Goal: Book appointment/travel/reservation

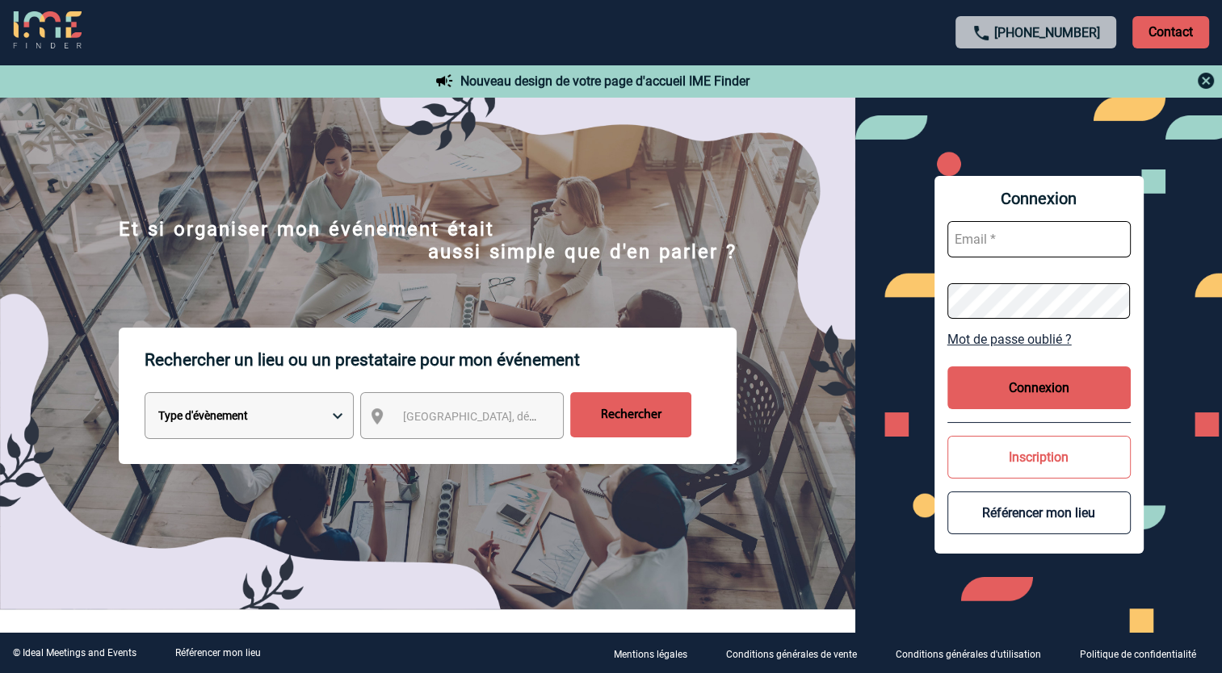
click at [269, 431] on select "Type d'évènement Séminaire avec nuitée Réunion Repas de groupe Team Building & …" at bounding box center [249, 415] width 209 height 47
select select "4"
click at [145, 396] on select "Type d'évènement Séminaire avec nuitée Réunion Repas de groupe Team Building & …" at bounding box center [249, 415] width 209 height 47
click at [451, 416] on span "Ville, département, région..." at bounding box center [515, 416] width 224 height 13
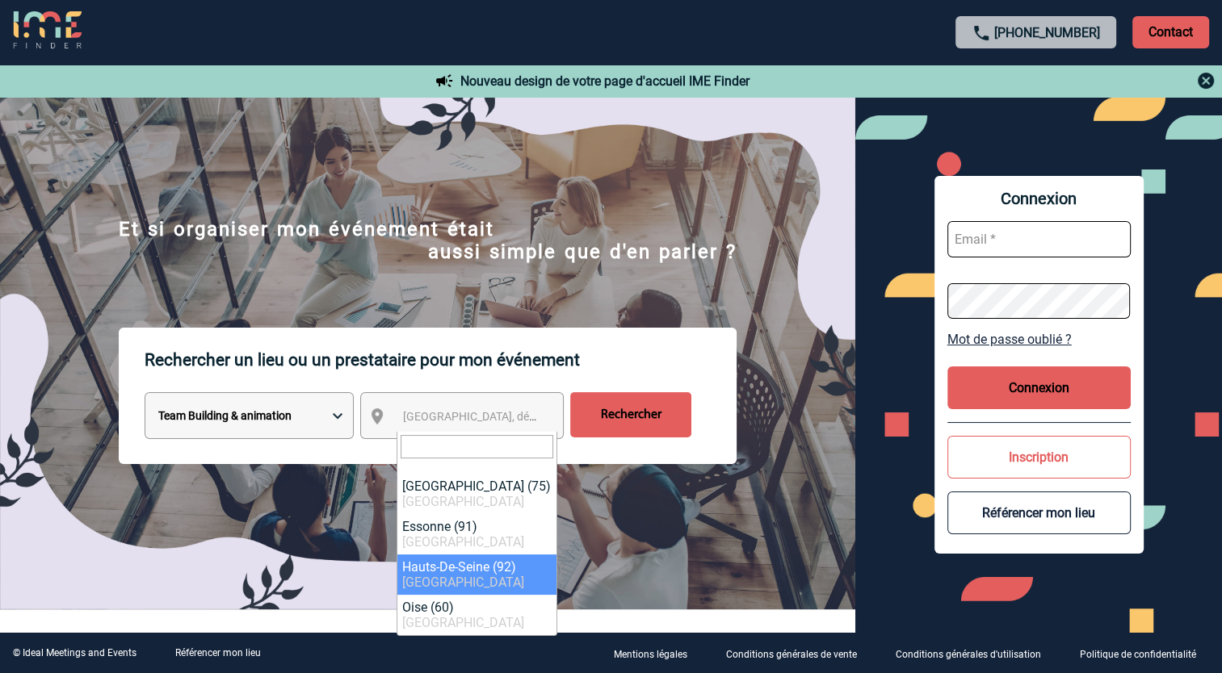
click at [634, 418] on input "Rechercher" at bounding box center [630, 414] width 121 height 45
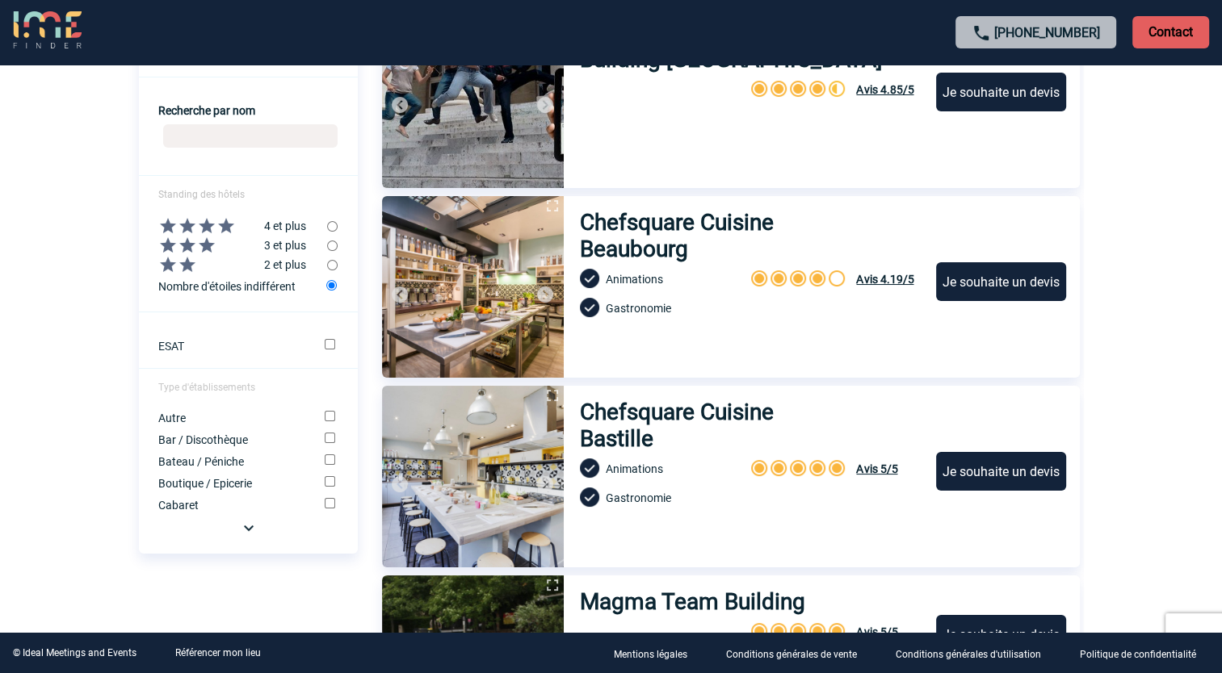
scroll to position [807, 0]
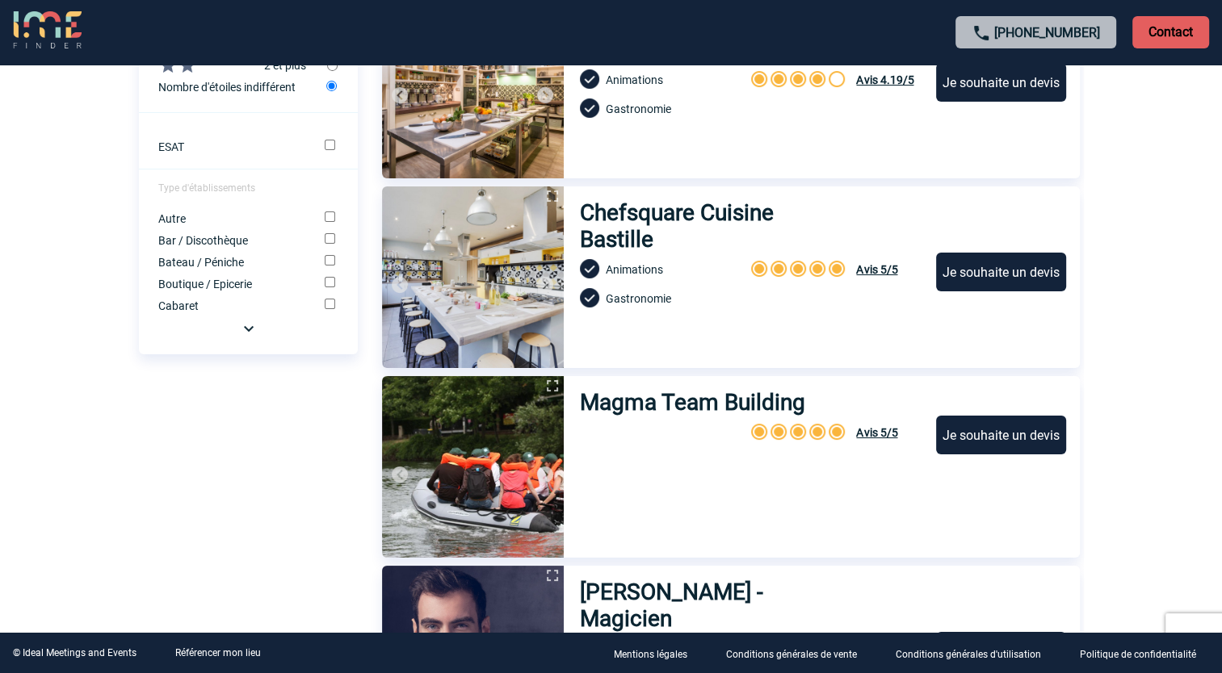
click at [247, 338] on img at bounding box center [248, 328] width 19 height 19
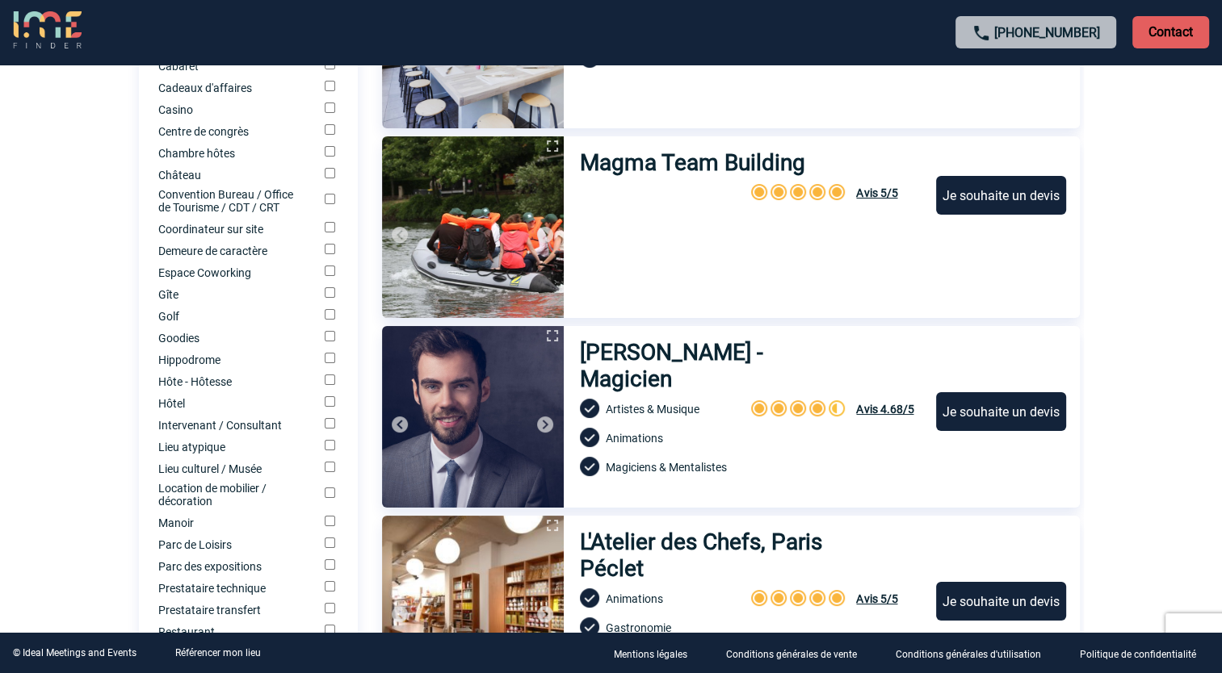
scroll to position [1050, 0]
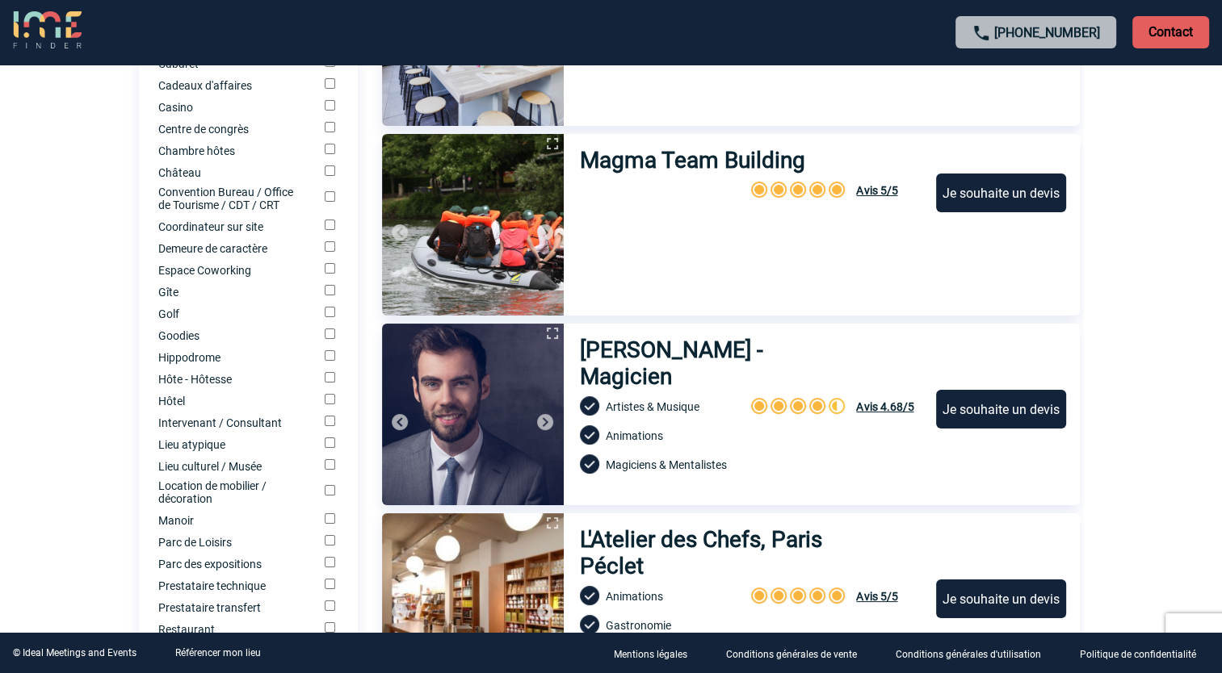
click at [328, 252] on input "Demeure de caractère" at bounding box center [330, 246] width 10 height 10
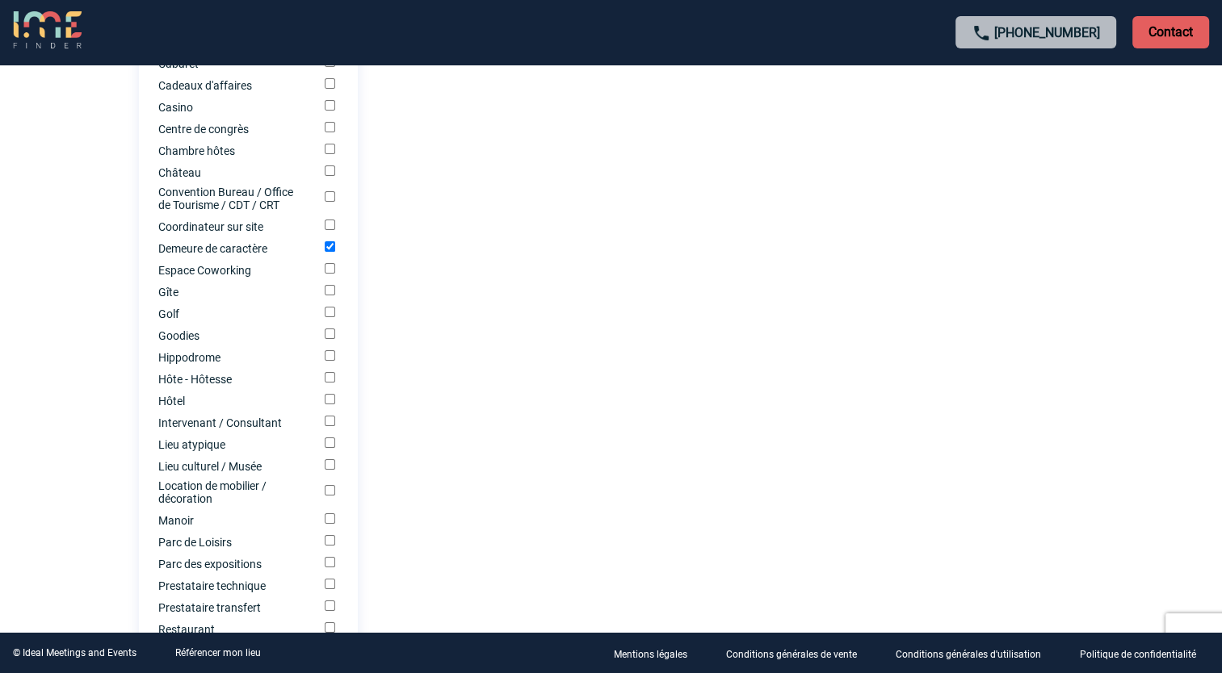
click at [329, 252] on input "Demeure de caractère" at bounding box center [330, 246] width 10 height 10
checkbox input "false"
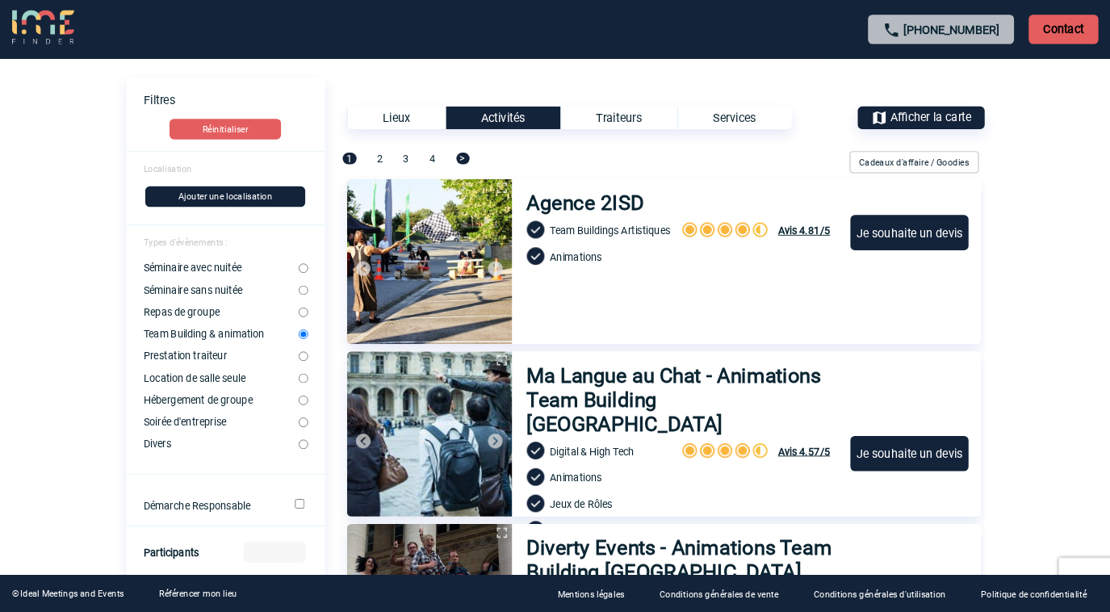
scroll to position [0, 0]
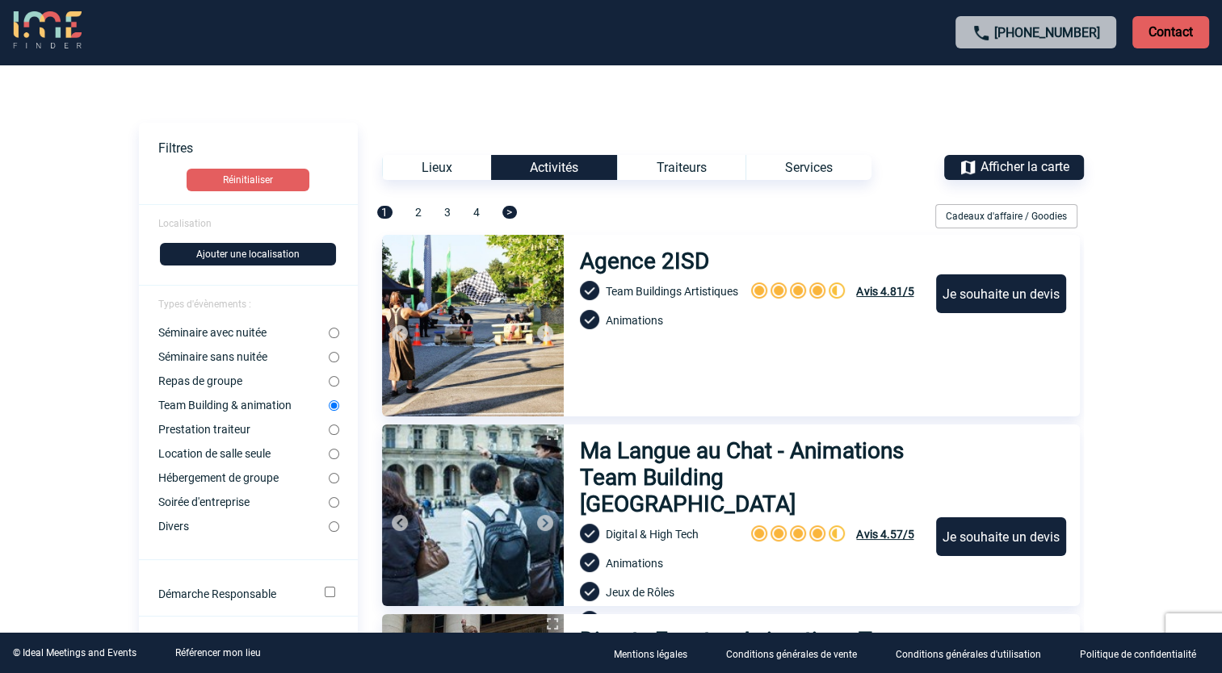
click at [1030, 167] on span "Afficher la carte" at bounding box center [1024, 166] width 89 height 15
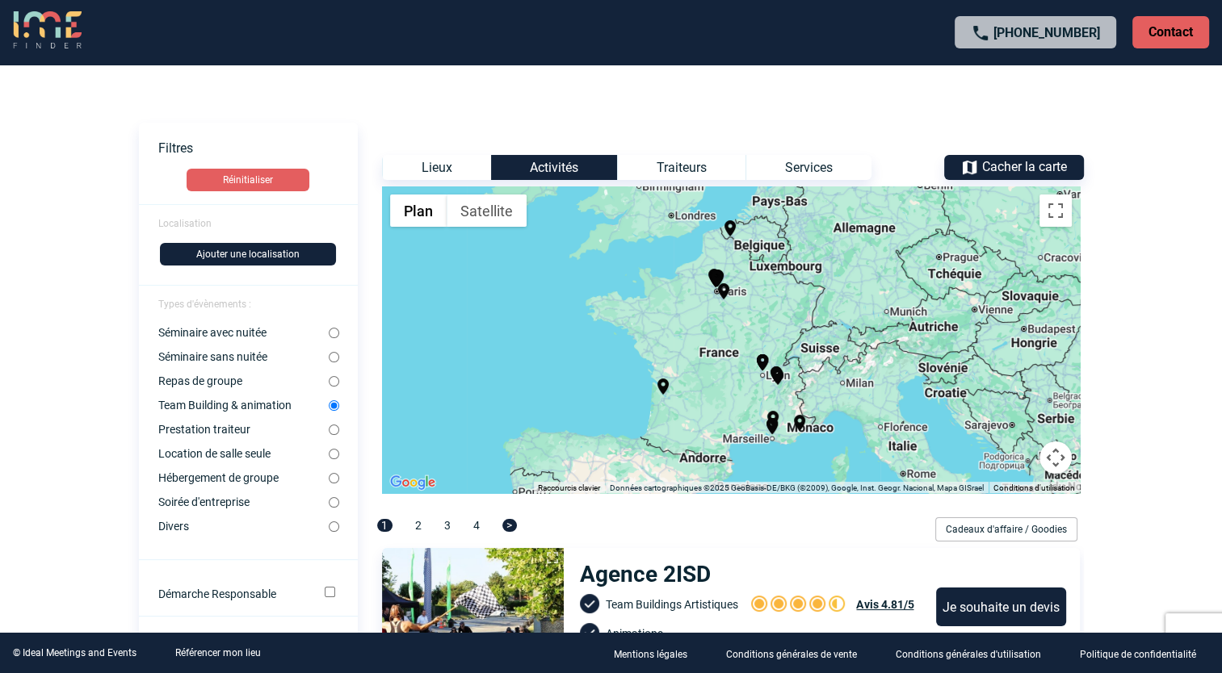
click at [806, 375] on div "Pour activer le glissement avec le clavier, appuyez sur Alt+Entrée. Une fois ce…" at bounding box center [731, 340] width 698 height 307
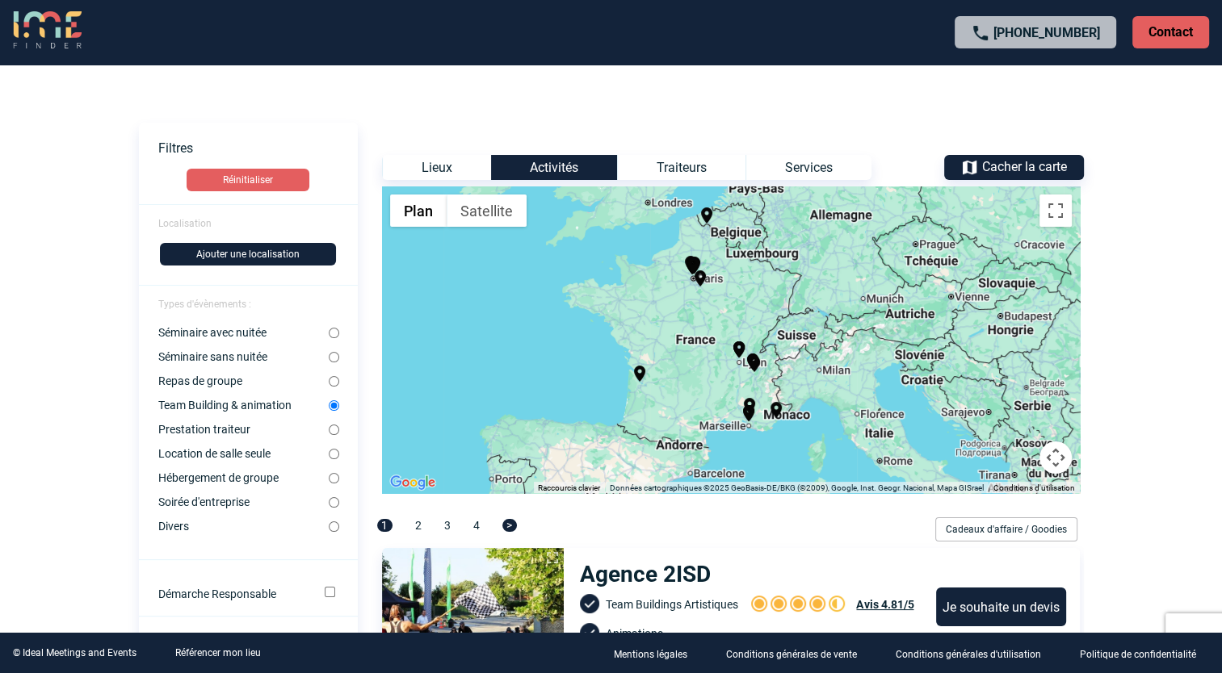
drag, startPoint x: 800, startPoint y: 373, endPoint x: 777, endPoint y: 359, distance: 27.1
click at [777, 359] on div "Pour activer le glissement avec le clavier, appuyez sur Alt+Entrée. Une fois ce…" at bounding box center [731, 340] width 698 height 307
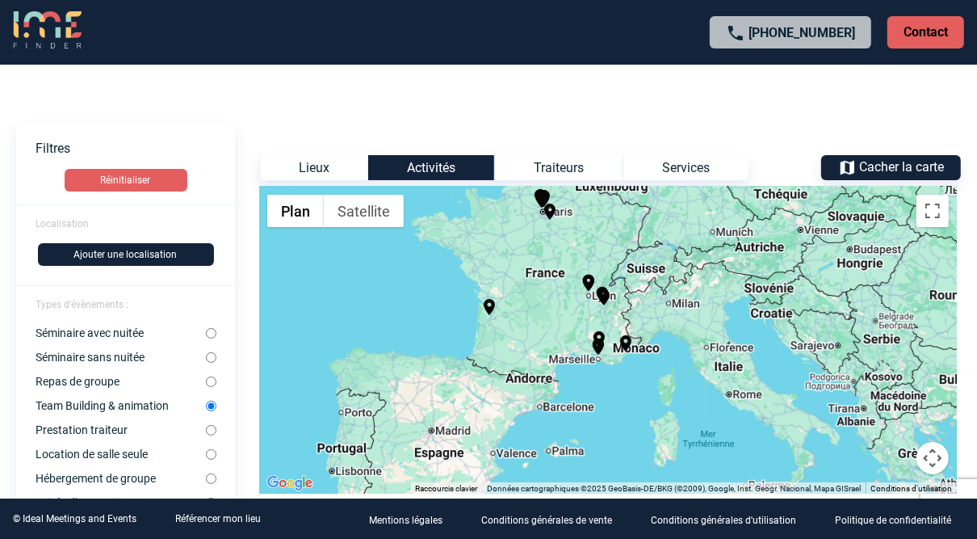
drag, startPoint x: 703, startPoint y: 350, endPoint x: 649, endPoint y: 318, distance: 63.0
click at [649, 318] on div "Pour activer le glissement avec le clavier, appuyez sur Alt+Entrée. Une fois ce…" at bounding box center [608, 340] width 698 height 307
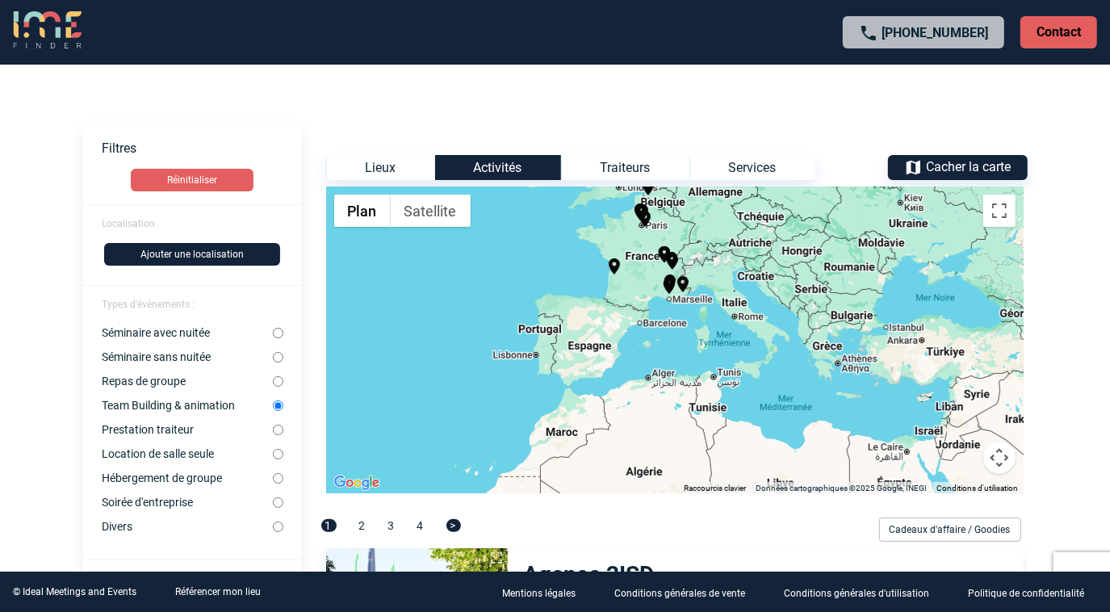
click at [713, 343] on div "Pour activer le glissement avec le clavier, appuyez sur Alt+Entrée. Une fois ce…" at bounding box center [675, 340] width 698 height 307
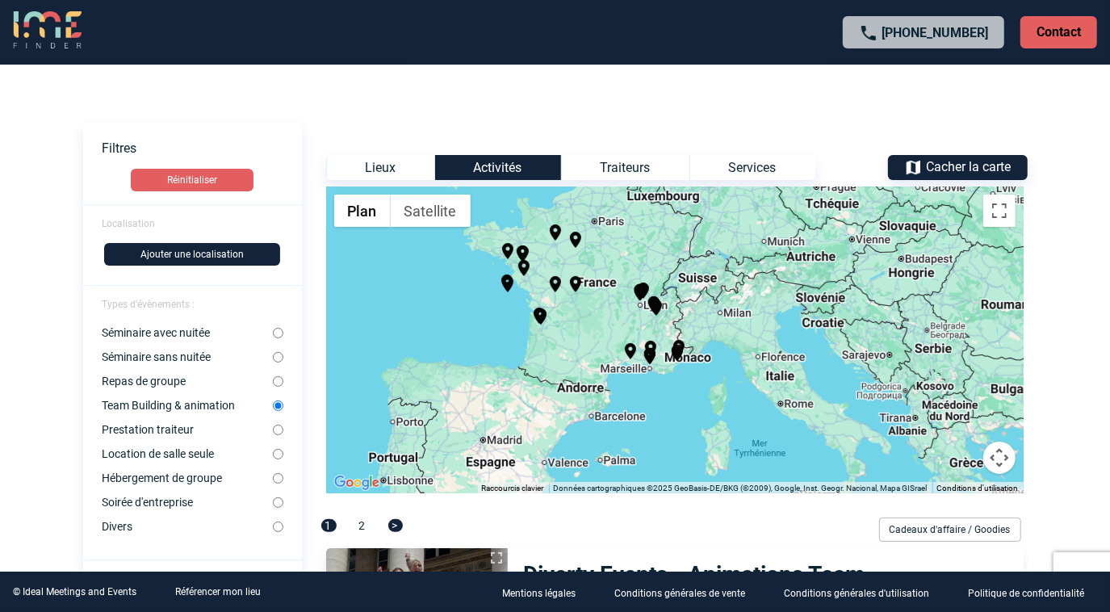
drag, startPoint x: 693, startPoint y: 251, endPoint x: 702, endPoint y: 352, distance: 101.4
click at [702, 352] on div "Pour activer le glissement avec le clavier, appuyez sur Alt+Entrée. Une fois ce…" at bounding box center [675, 340] width 698 height 307
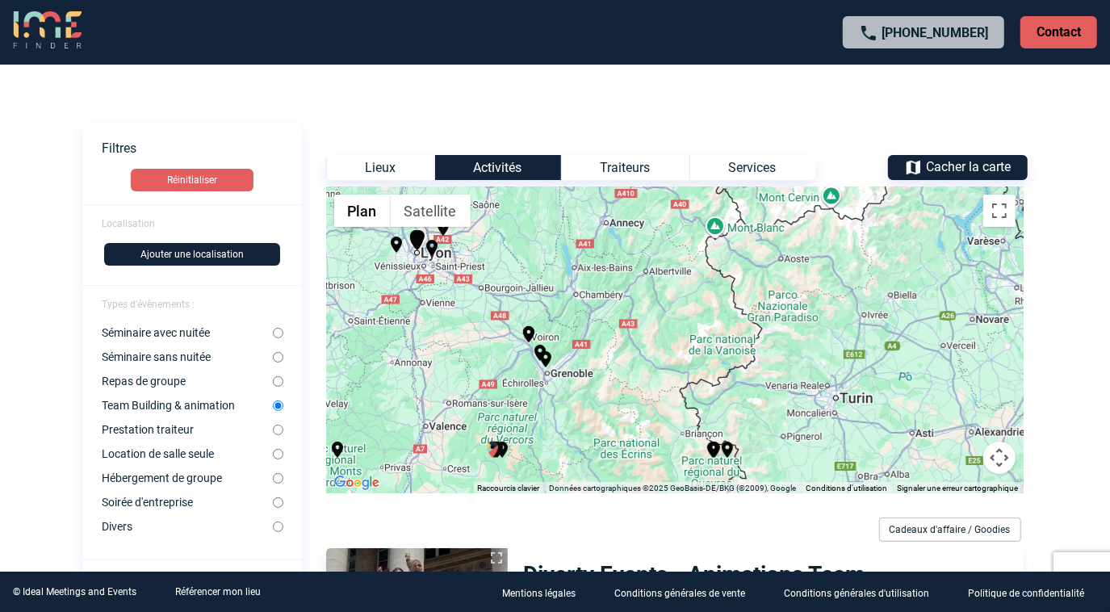
click at [492, 449] on img "Ma Langue au Chat - Animations Team Building Aix" at bounding box center [492, 449] width 19 height 19
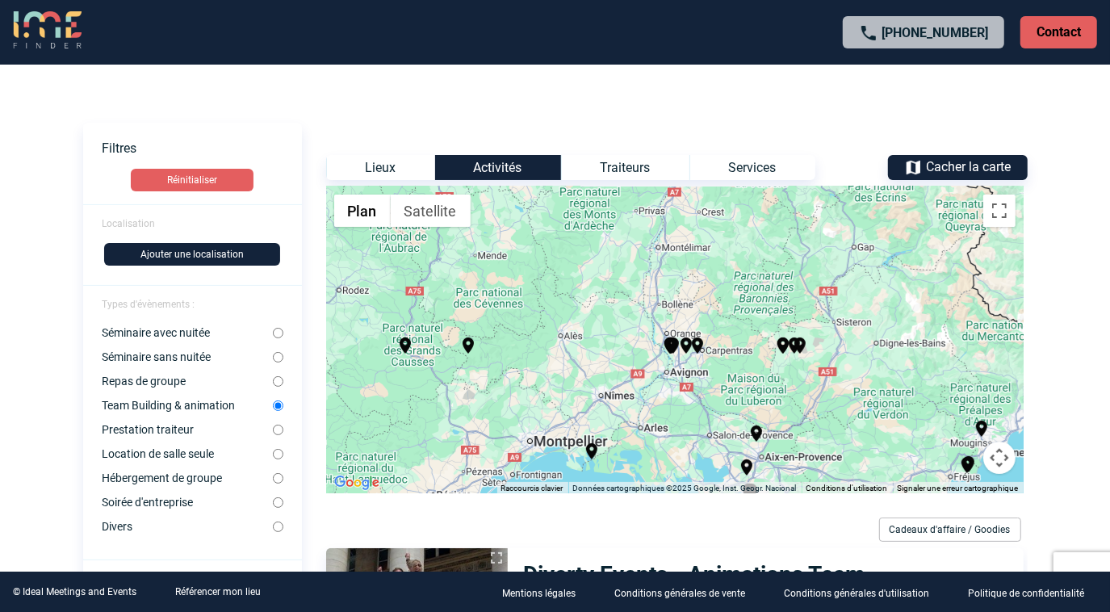
drag, startPoint x: 597, startPoint y: 300, endPoint x: 669, endPoint y: 445, distance: 162.1
click at [669, 445] on div "Pour activer le glissement avec le clavier, appuyez sur Alt+Entrée. Une fois ce…" at bounding box center [675, 340] width 698 height 307
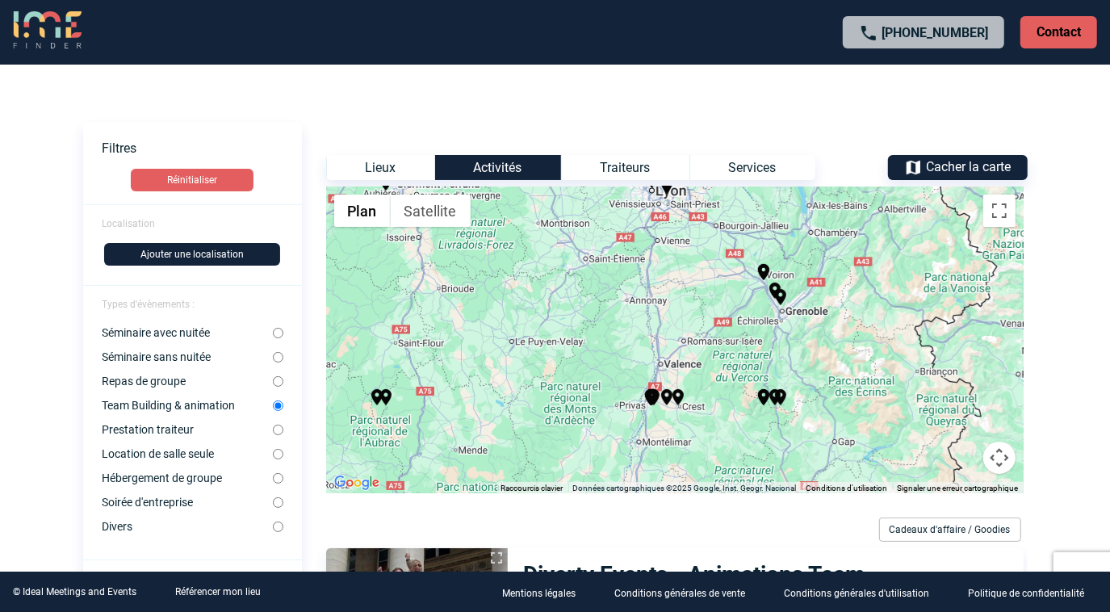
drag, startPoint x: 635, startPoint y: 265, endPoint x: 615, endPoint y: 465, distance: 201.2
click at [615, 465] on div "Pour activer le glissement avec le clavier, appuyez sur Alt+Entrée. Une fois ce…" at bounding box center [675, 340] width 698 height 307
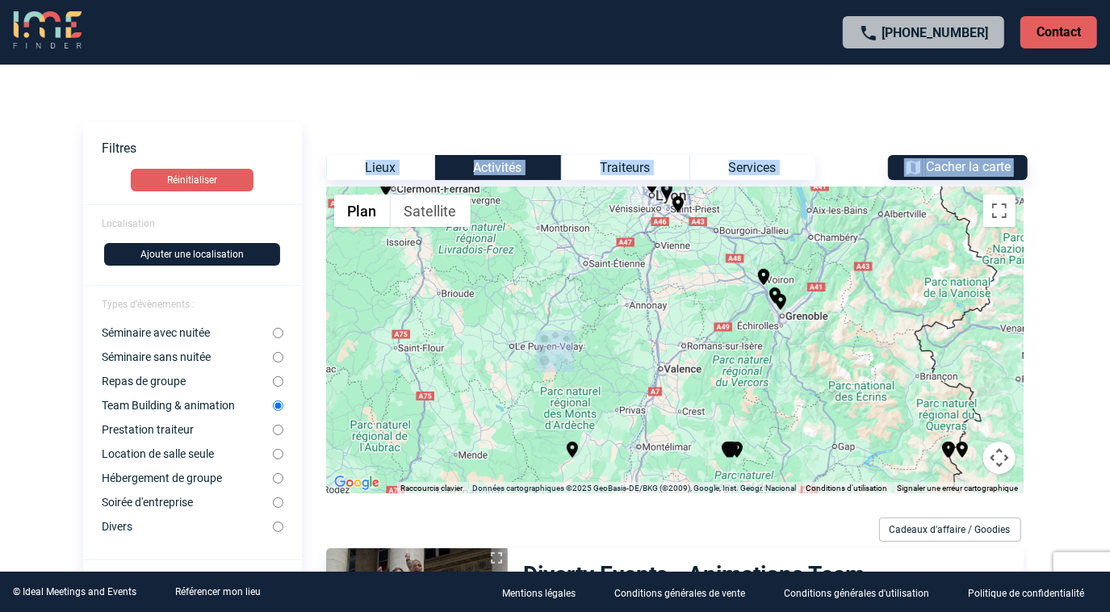
drag, startPoint x: 559, startPoint y: 335, endPoint x: 711, endPoint y: 455, distance: 193.8
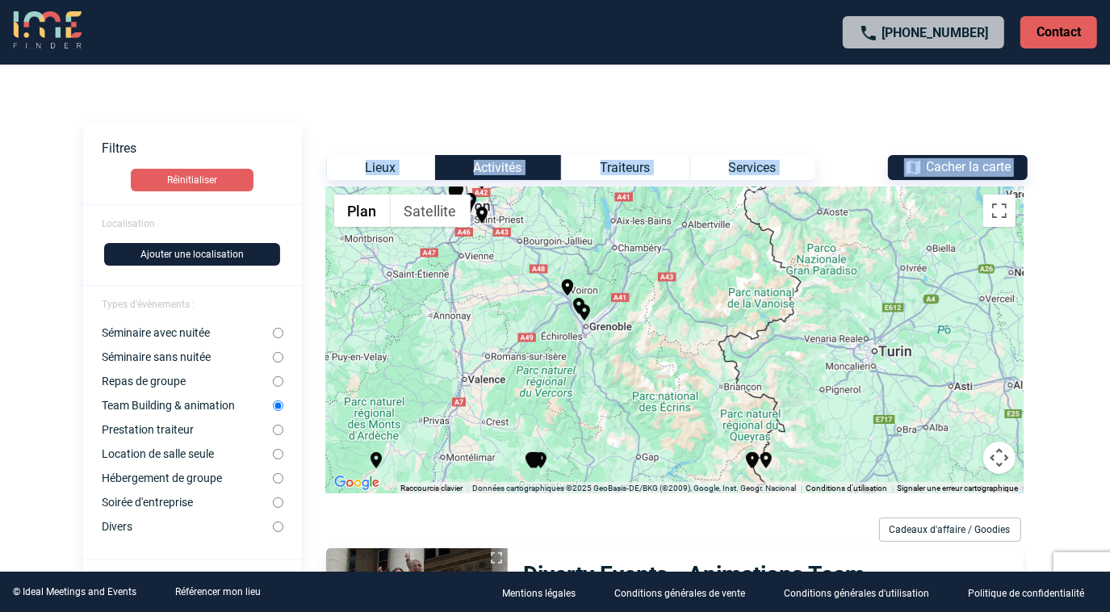
drag, startPoint x: 711, startPoint y: 455, endPoint x: 452, endPoint y: 300, distance: 301.6
click at [452, 300] on div "Pour activer le glissement avec le clavier, appuyez sur Alt+Entrée. Une fois ce…" at bounding box center [675, 340] width 698 height 307
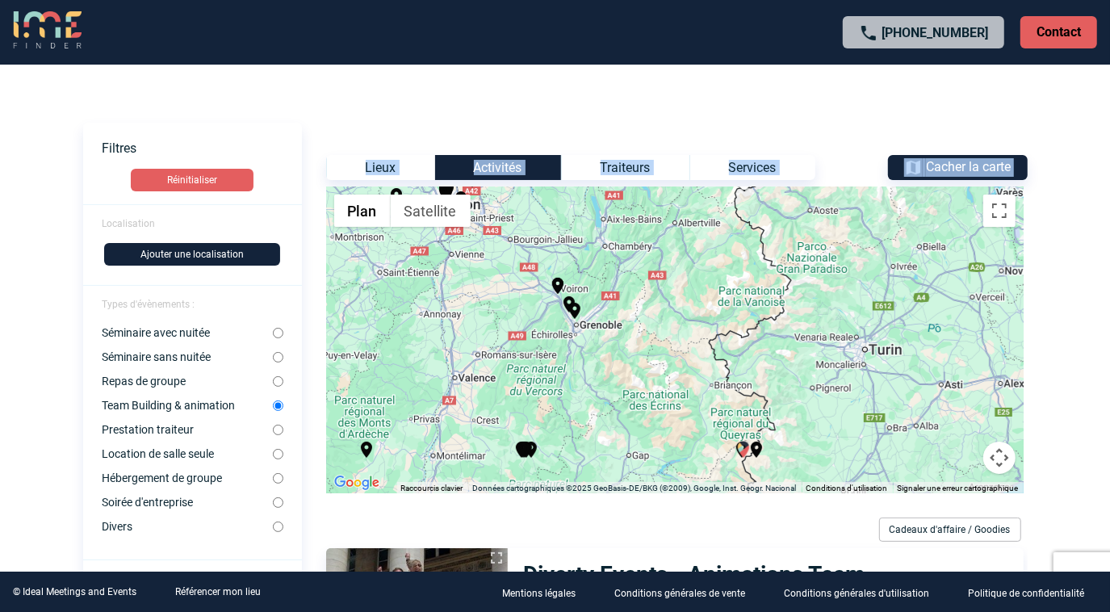
click at [740, 448] on img "Diverty Kids Jeux gonflable" at bounding box center [743, 449] width 19 height 19
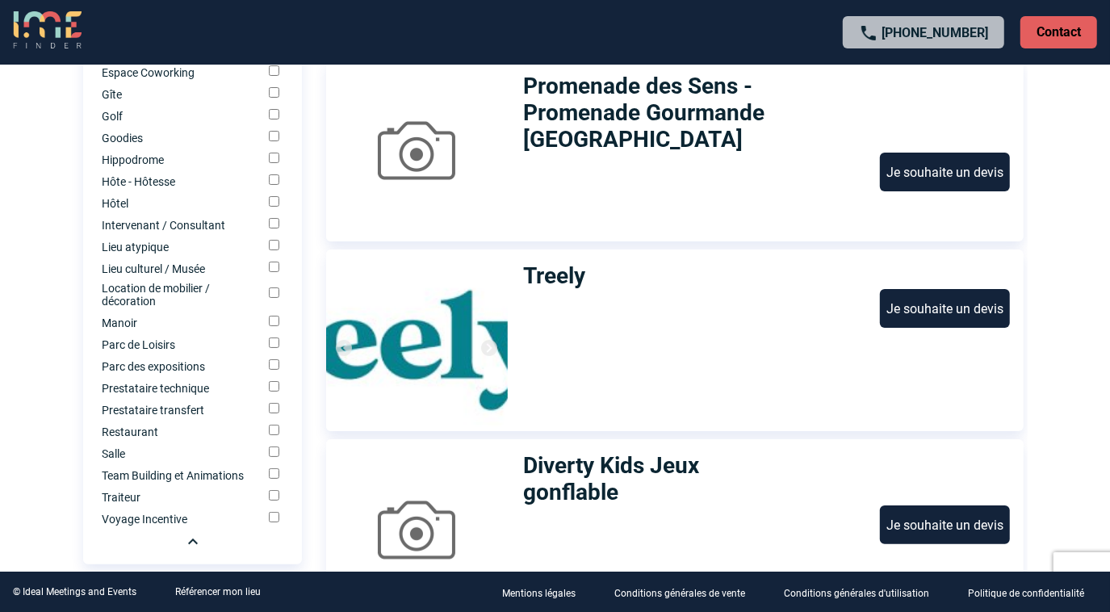
scroll to position [734, 0]
